Goal: Task Accomplishment & Management: Use online tool/utility

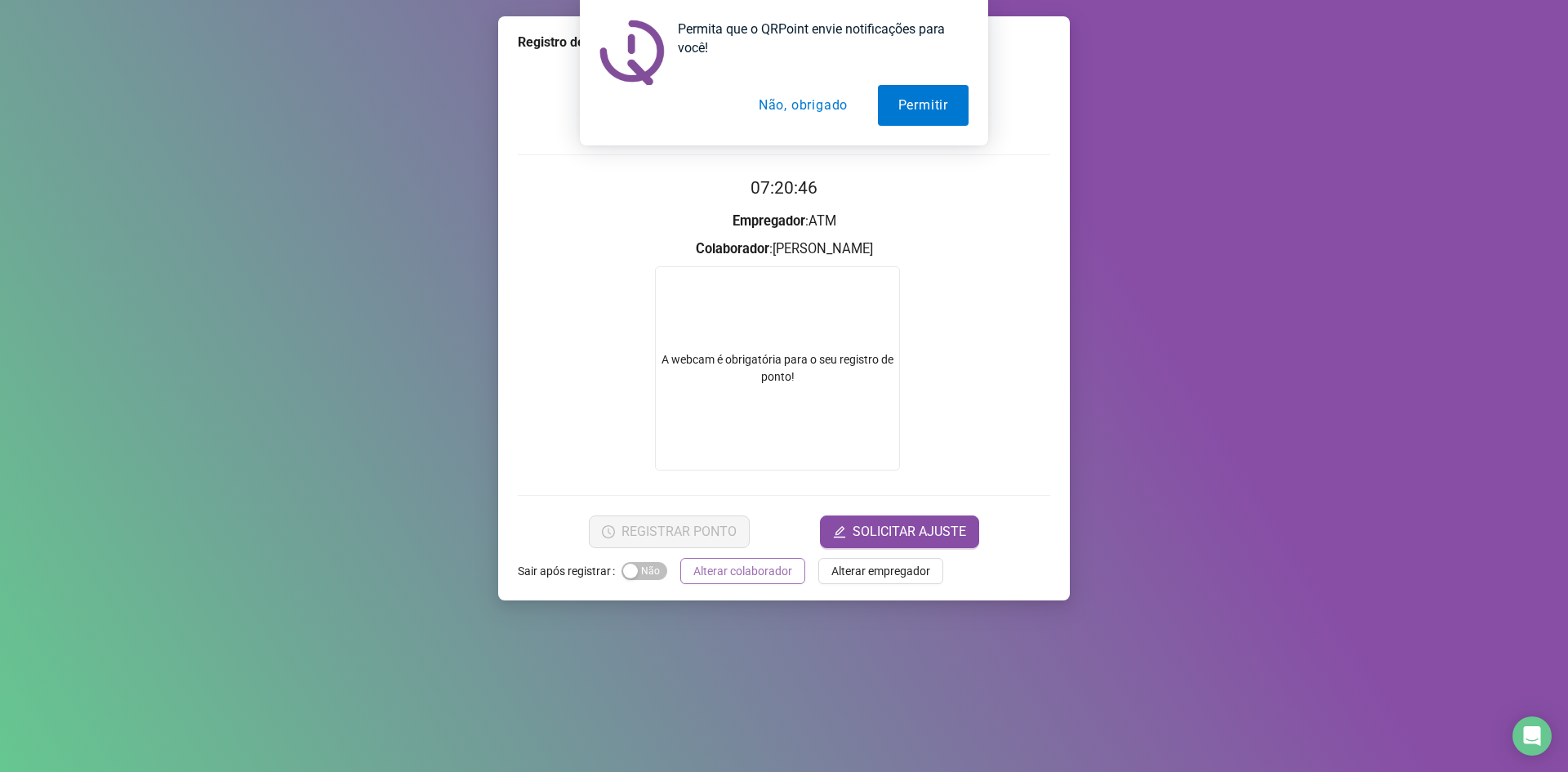
click at [752, 572] on span "Alterar colaborador" at bounding box center [742, 571] width 99 height 18
click at [752, 572] on div "Registro de ponto web 07:20:46 Empregador : ATM Colaborador : [PERSON_NAME] JUN…" at bounding box center [784, 386] width 1568 height 772
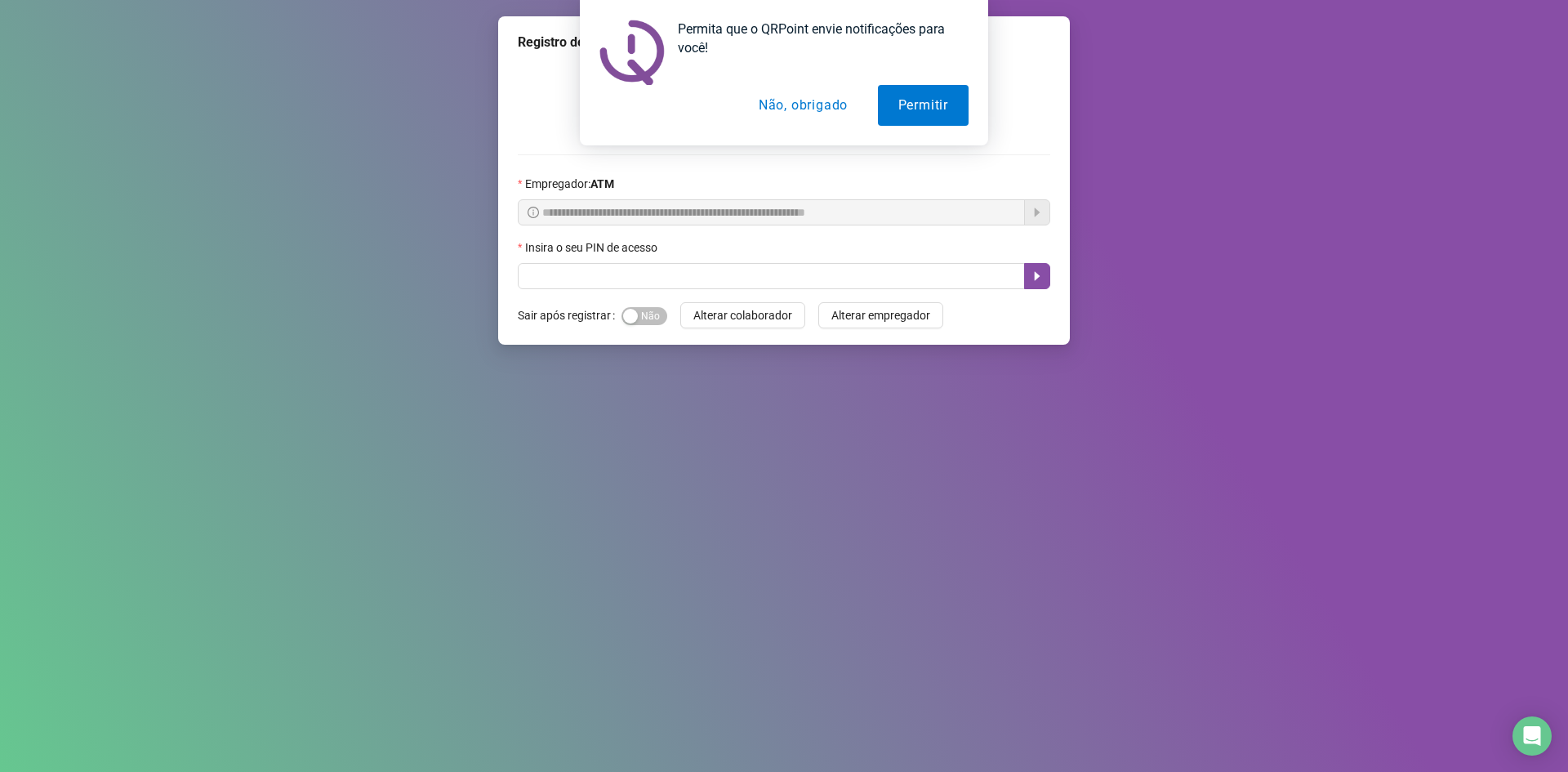
click at [803, 104] on button "Não, obrigado" at bounding box center [803, 105] width 130 height 41
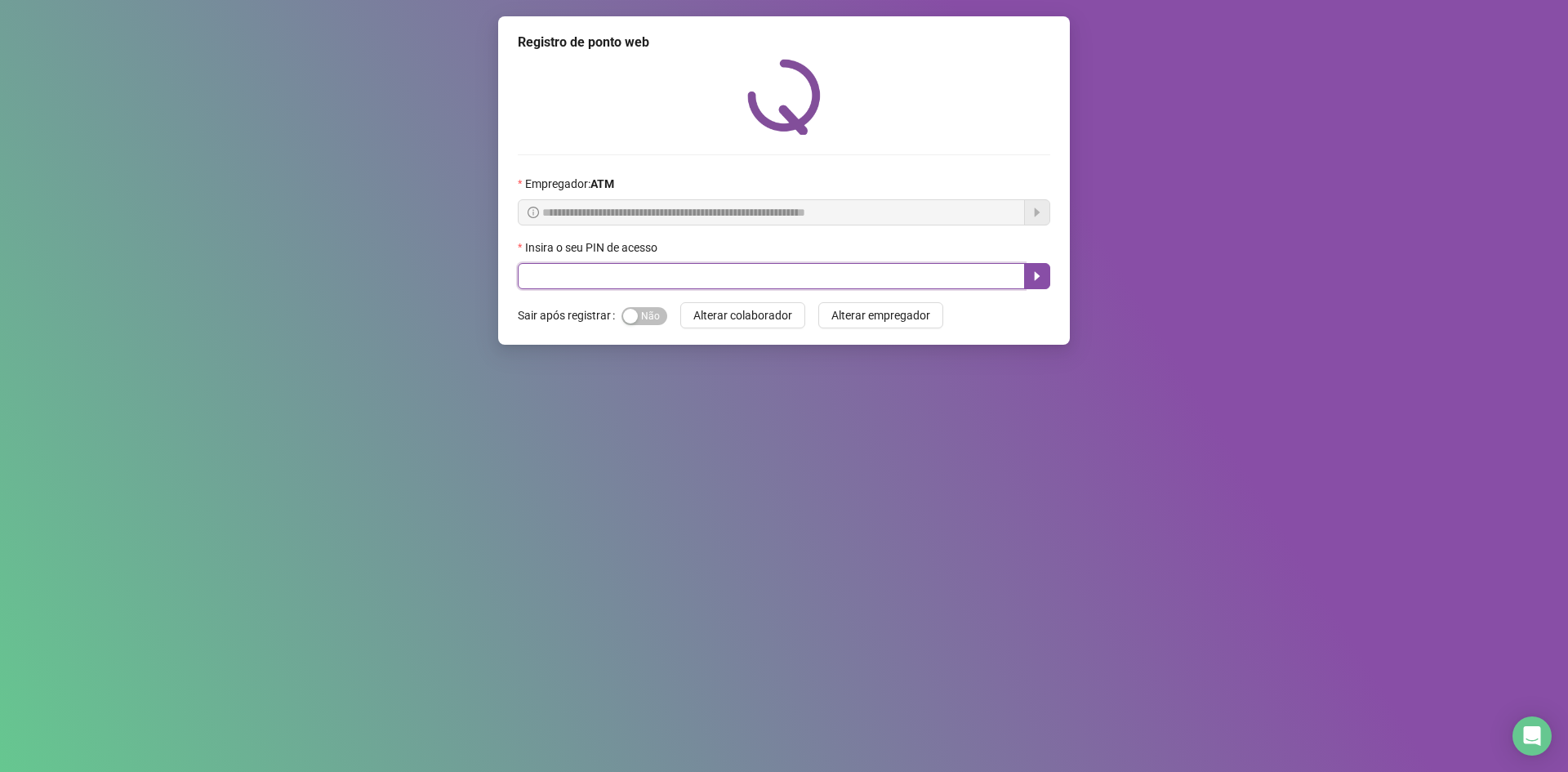
click at [779, 268] on input "text" at bounding box center [771, 276] width 507 height 27
type input "*****"
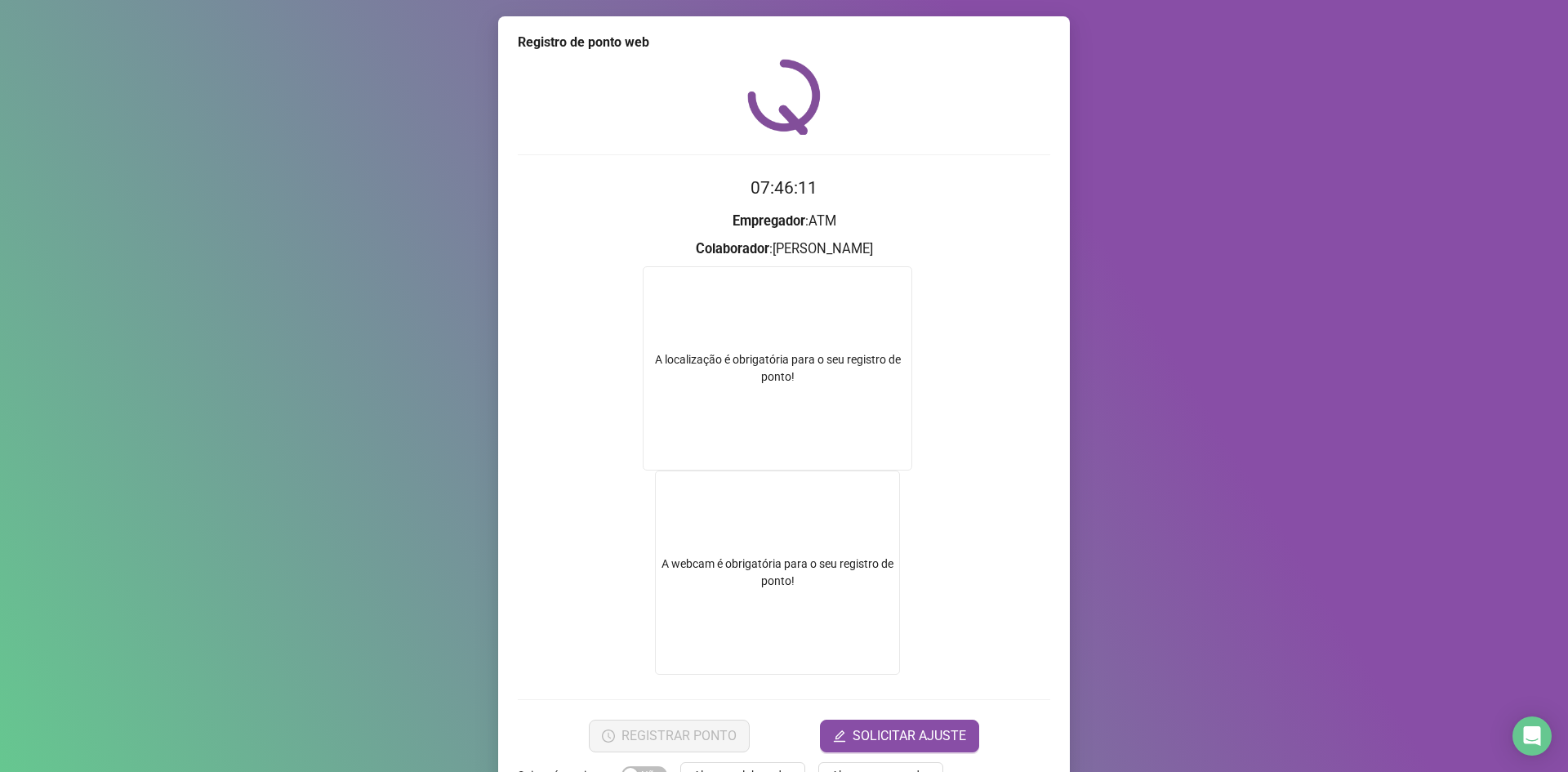
click at [733, 580] on video at bounding box center [778, 572] width 245 height 204
click at [787, 546] on video at bounding box center [778, 572] width 245 height 204
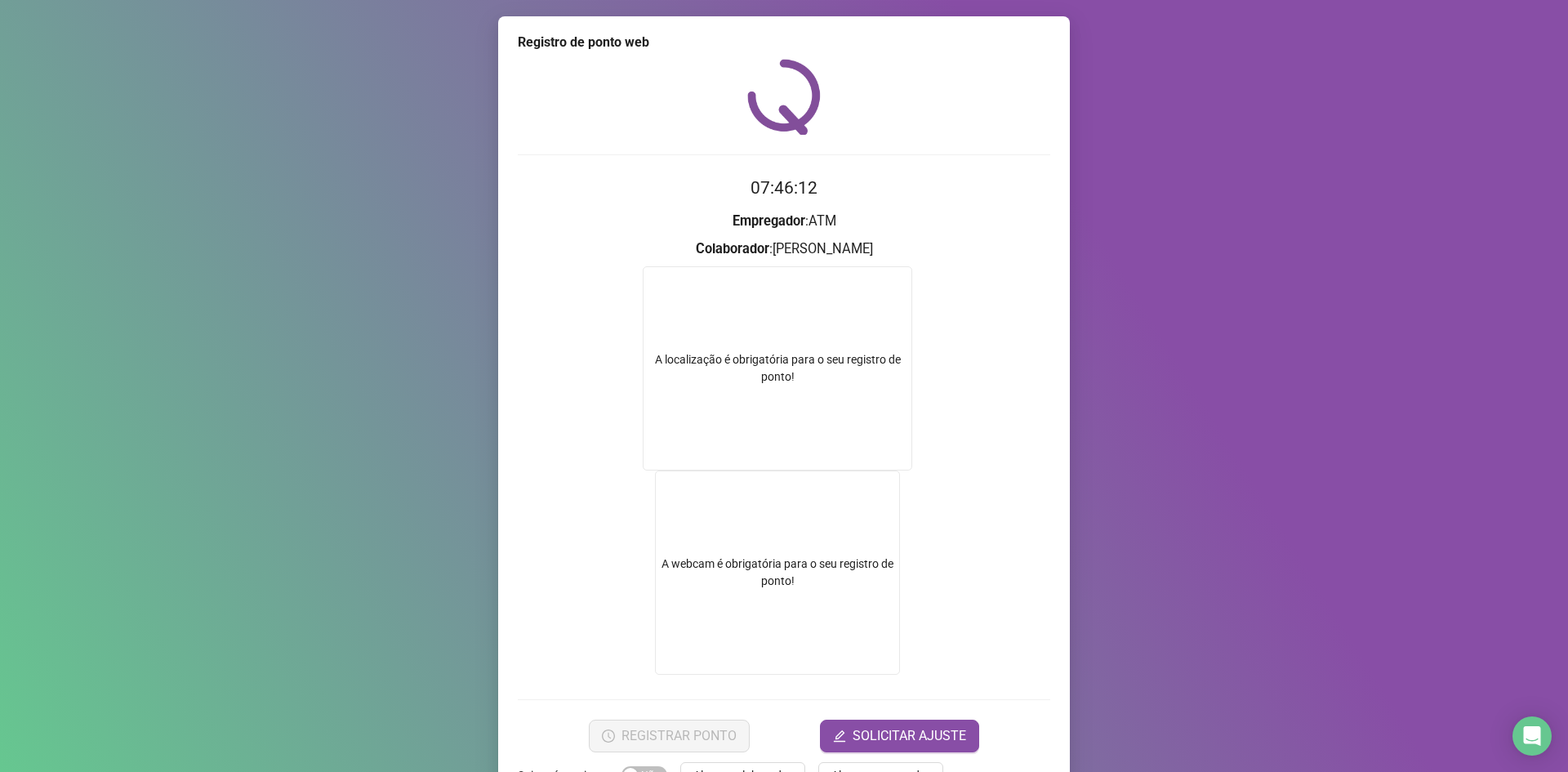
click at [787, 546] on video at bounding box center [778, 572] width 245 height 204
click at [794, 429] on div "A localização é obrigatória para o seu registro de ponto!" at bounding box center [777, 368] width 269 height 204
click at [794, 428] on div "A localização é obrigatória para o seu registro de ponto!" at bounding box center [777, 368] width 269 height 204
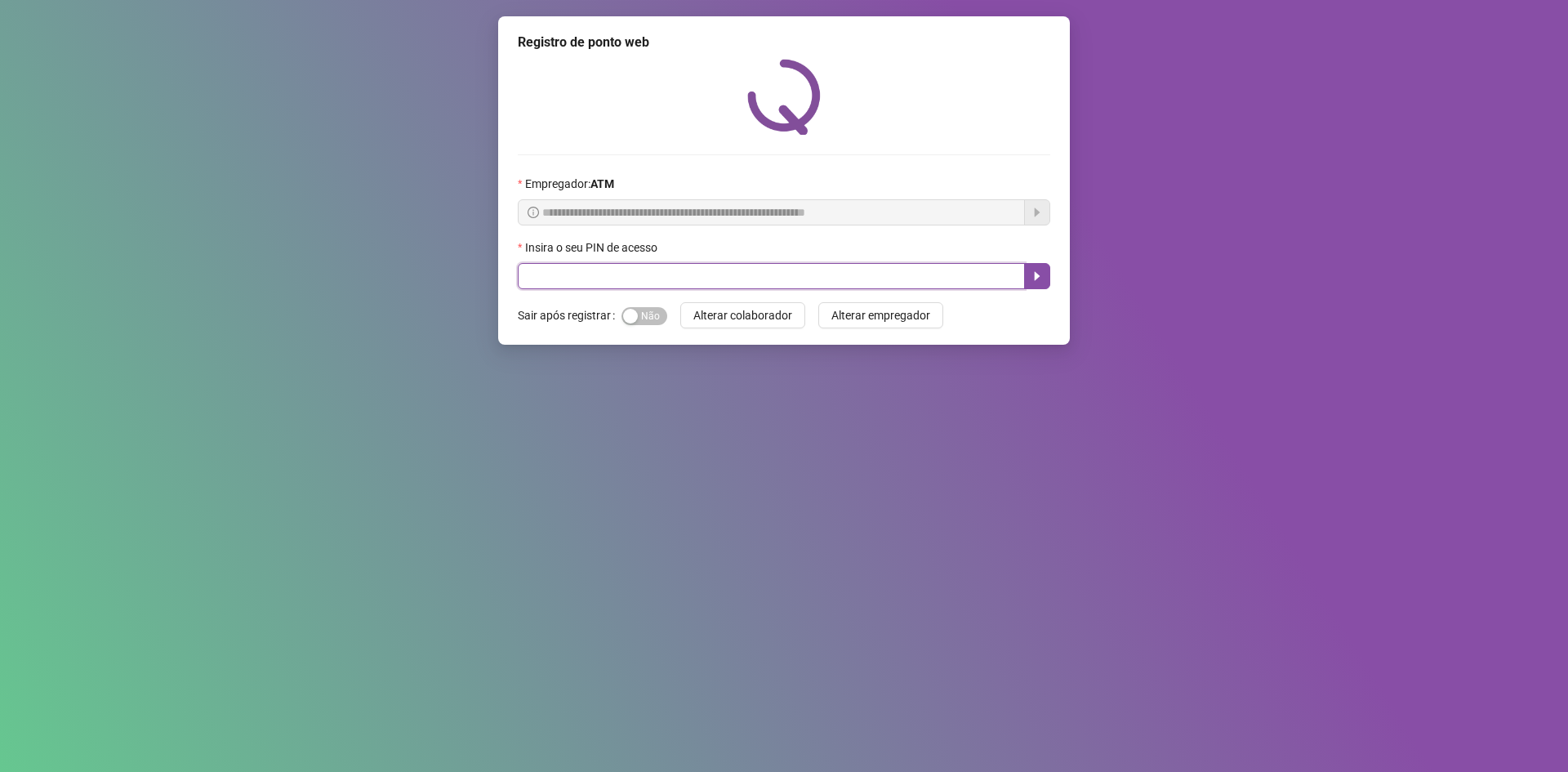
click at [782, 278] on input "text" at bounding box center [771, 276] width 507 height 27
type input "*****"
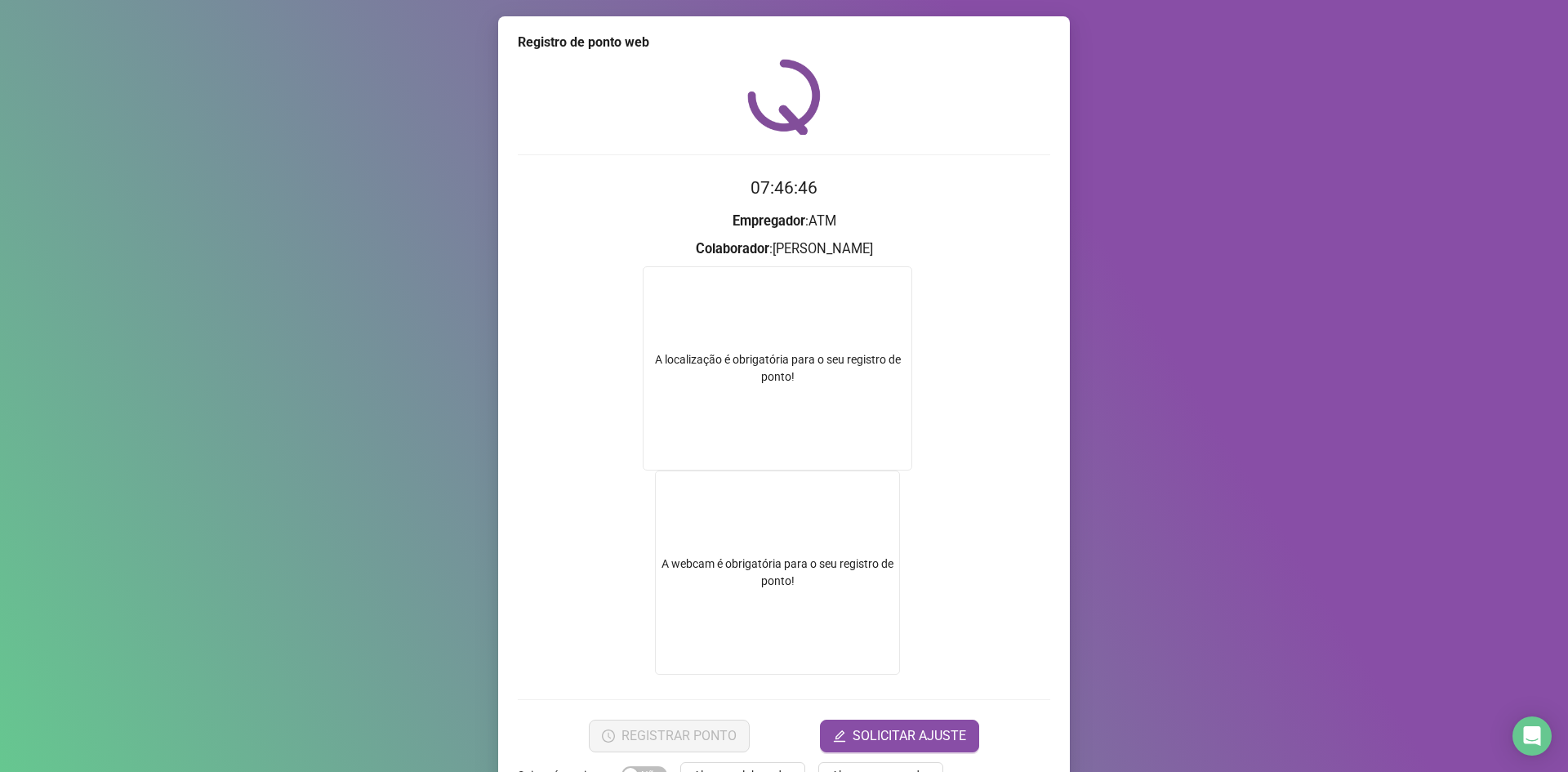
scroll to position [52, 0]
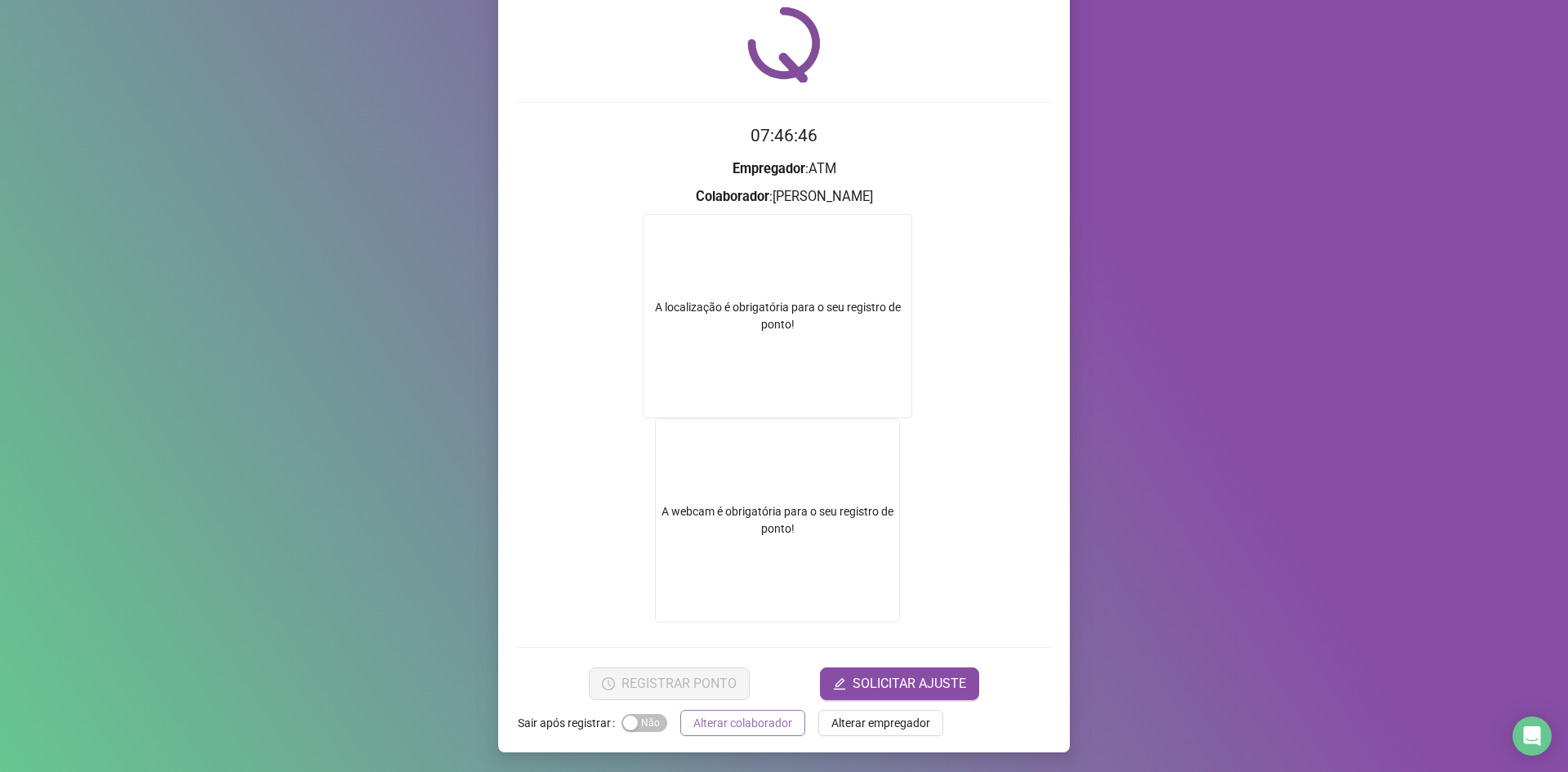
click at [736, 722] on span "Alterar colaborador" at bounding box center [742, 723] width 99 height 18
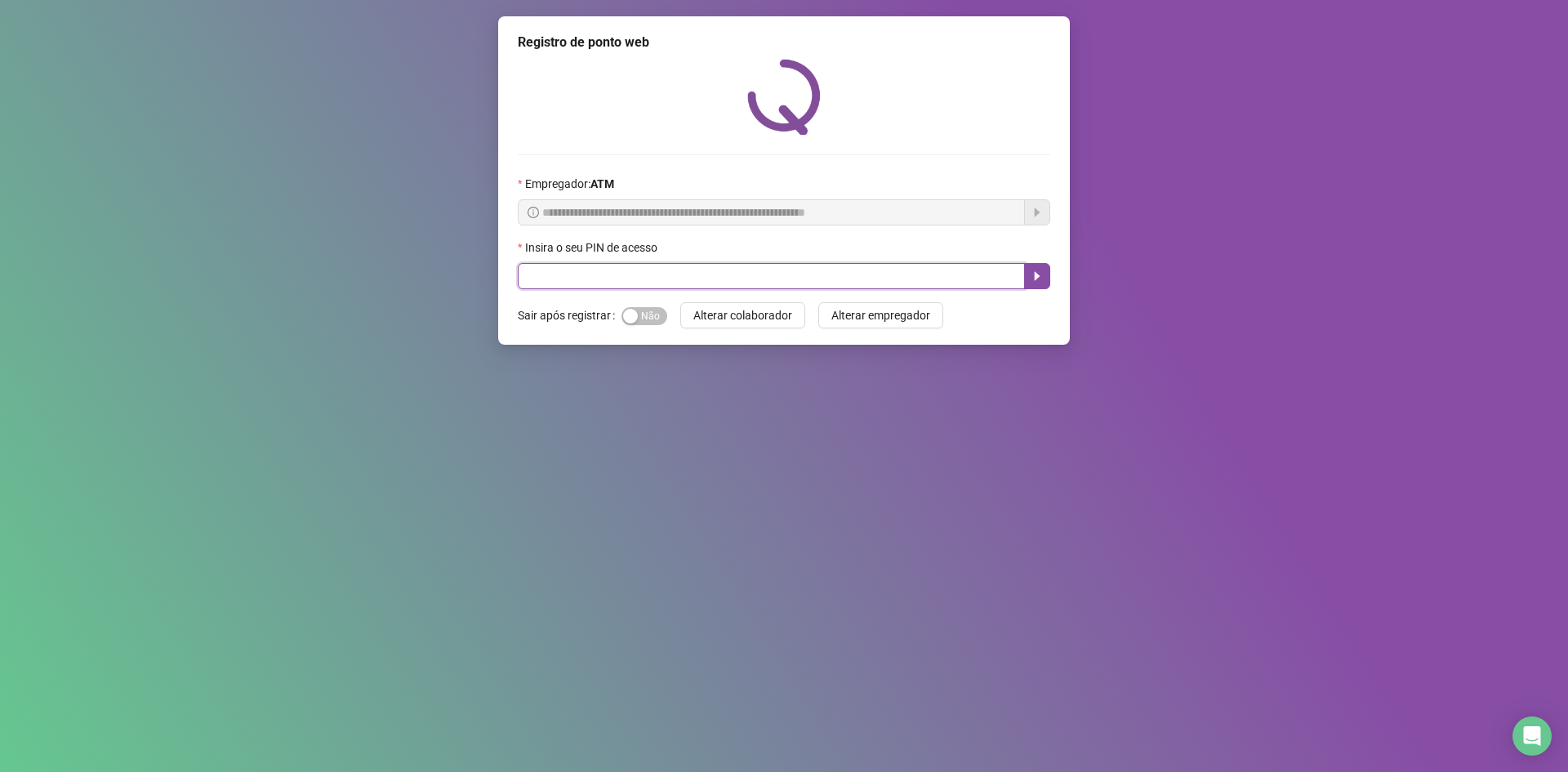
click at [779, 273] on input "text" at bounding box center [771, 276] width 507 height 27
type input "*****"
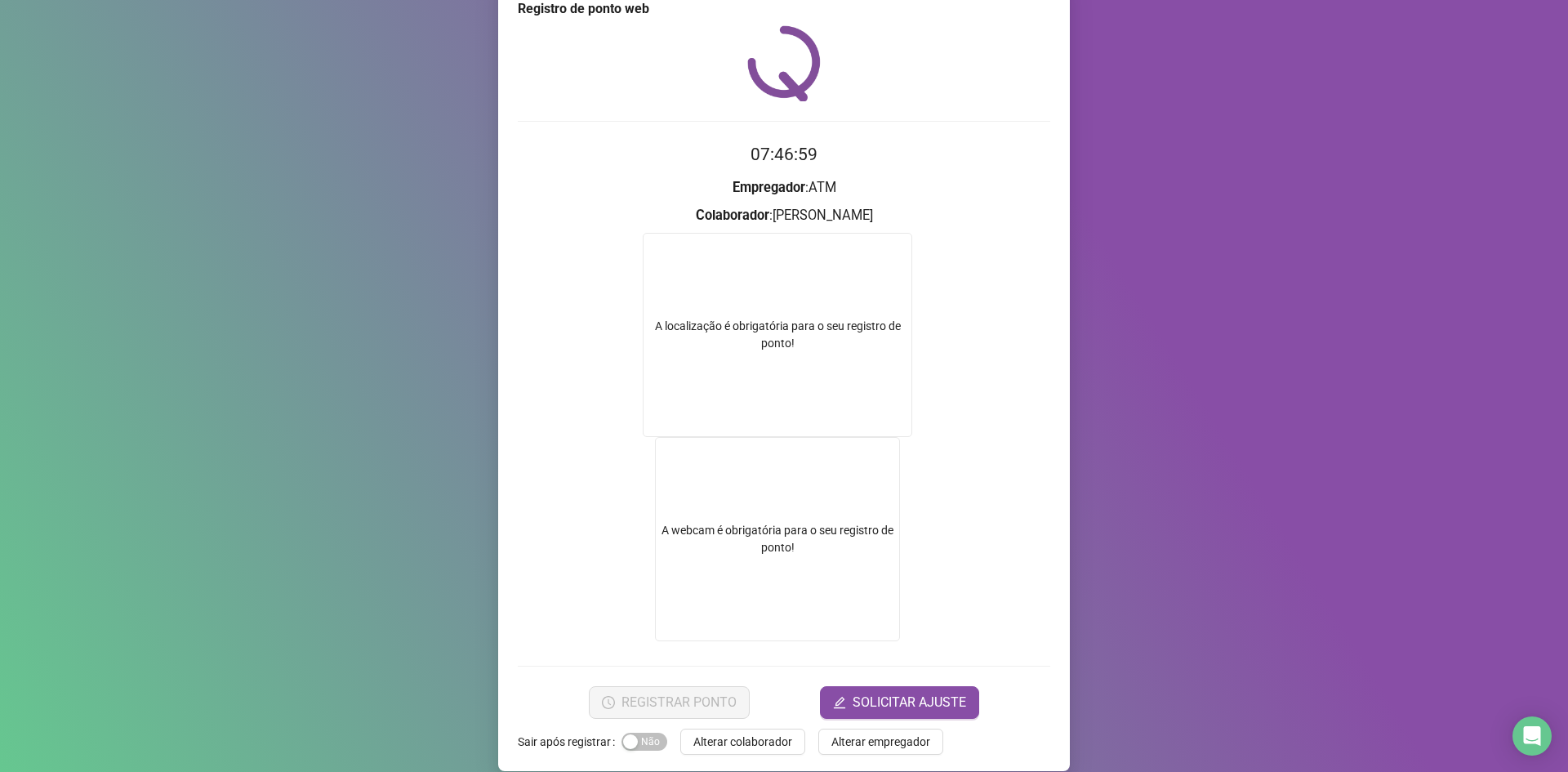
scroll to position [52, 0]
